Goal: Information Seeking & Learning: Learn about a topic

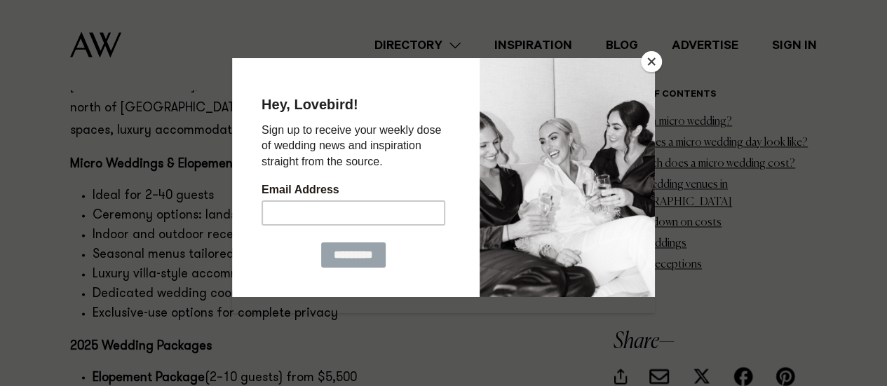
click at [647, 65] on button "Close" at bounding box center [651, 61] width 21 height 21
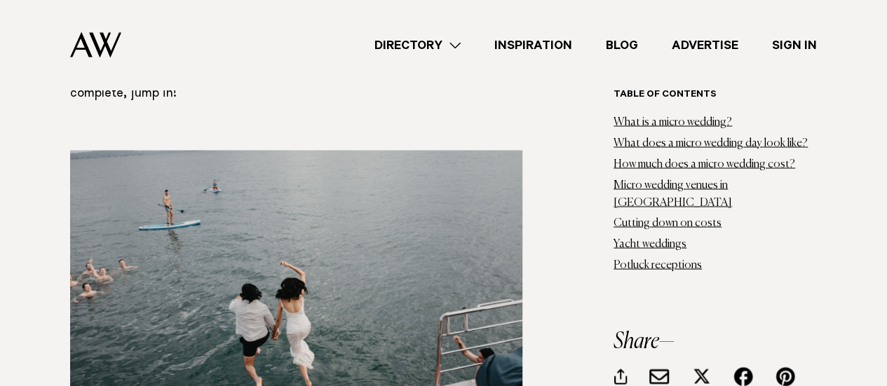
scroll to position [17189, 0]
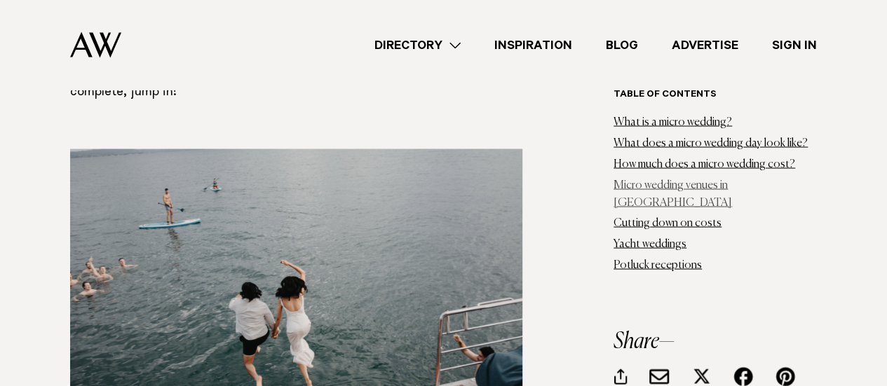
click at [720, 186] on link "Micro wedding venues in Auckland" at bounding box center [673, 194] width 119 height 29
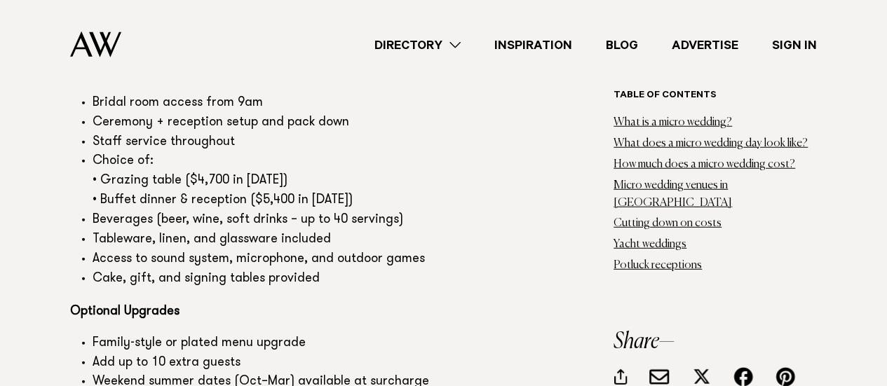
scroll to position [4483, 0]
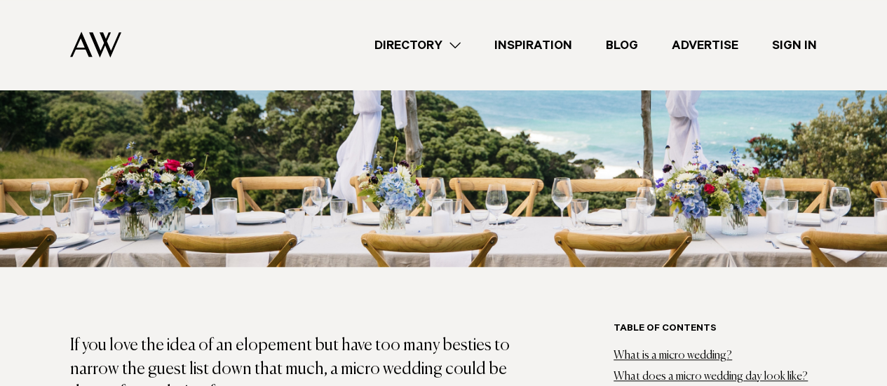
scroll to position [558, 0]
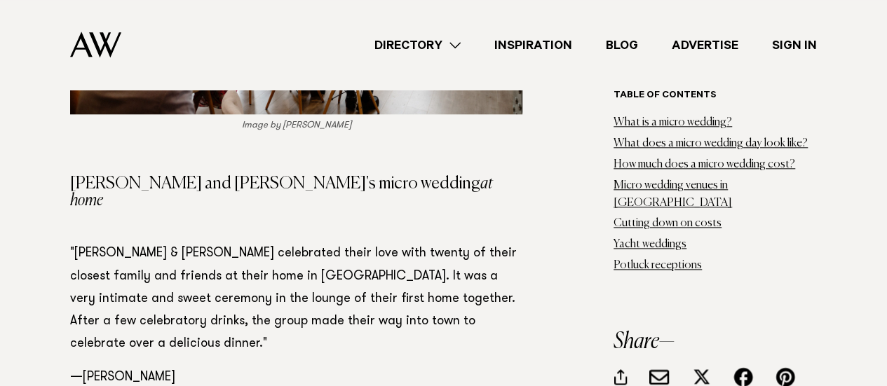
scroll to position [16959, 0]
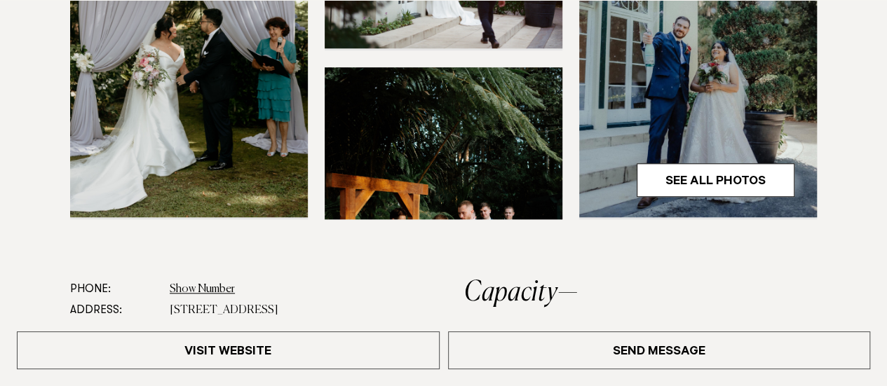
scroll to position [617, 0]
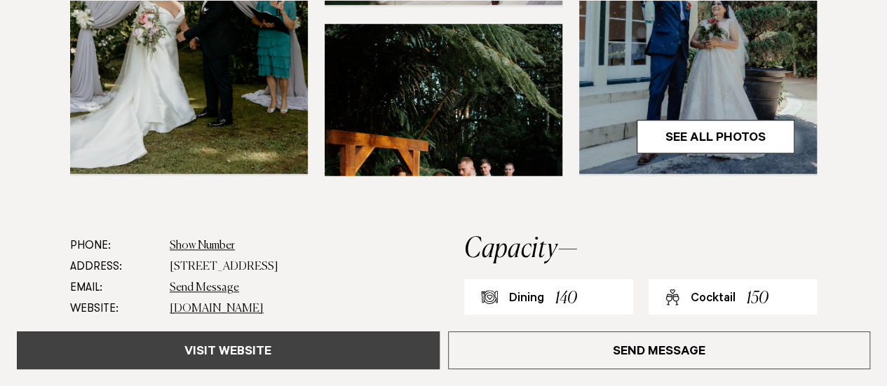
click at [152, 347] on link "Visit Website" at bounding box center [228, 351] width 423 height 38
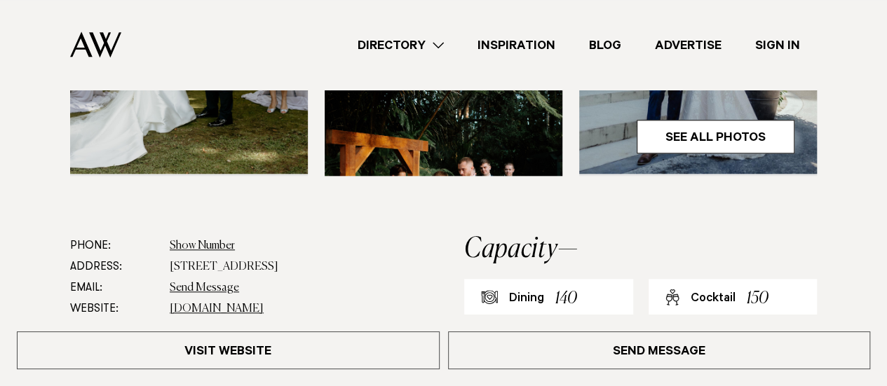
scroll to position [0, 0]
